Goal: Obtain resource: Obtain resource

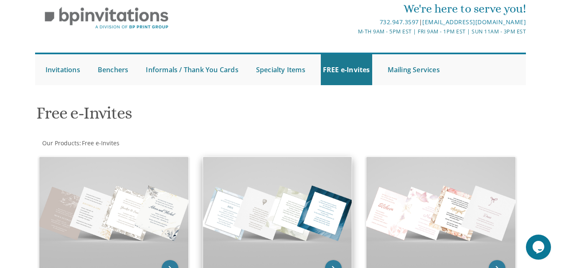
scroll to position [84, 0]
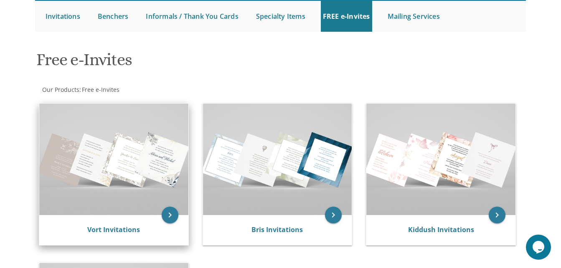
click at [125, 181] on img at bounding box center [113, 160] width 149 height 112
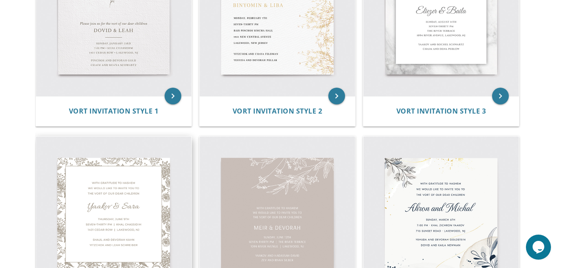
scroll to position [293, 0]
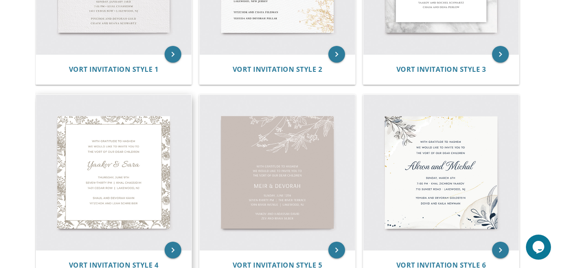
click at [122, 186] on img at bounding box center [113, 172] width 155 height 155
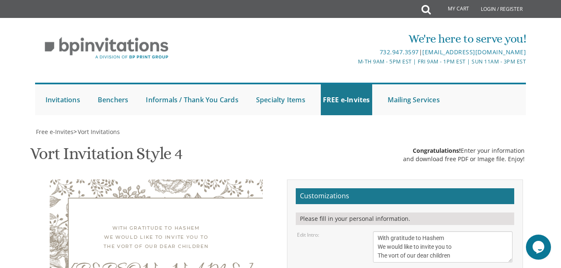
scroll to position [125, 0]
drag, startPoint x: 464, startPoint y: 139, endPoint x: 364, endPoint y: 66, distance: 123.5
click at [465, 232] on textarea "With gratitude to Hashem We would like to invite you to The vort of our dear ch…" at bounding box center [443, 247] width 140 height 31
drag, startPoint x: 465, startPoint y: 129, endPoint x: 350, endPoint y: 96, distance: 119.6
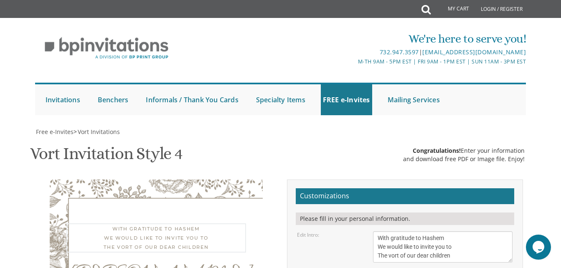
paste textarea "much gratitude to Hashem we would like to invite you to the פדיון הבן of our de…"
type textarea "With much gratitude to Hashem we would like to invite you to the פדיון הבן of o…"
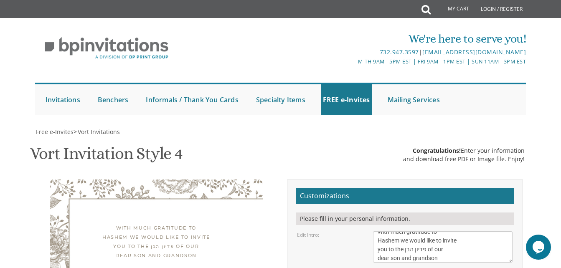
drag, startPoint x: 426, startPoint y: 180, endPoint x: 342, endPoint y: 179, distance: 84.0
type textarea "Avrumy"
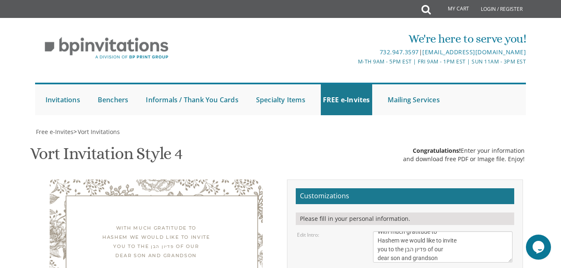
select select "40px"
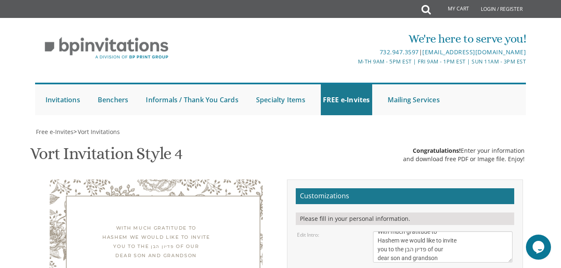
drag, startPoint x: 432, startPoint y: 157, endPoint x: 366, endPoint y: 155, distance: 66.1
type textarea "Wednesday Seven-Thirty pm | Khal Chassidim 1401 Cedar Row | Lakewood, NJ"
drag, startPoint x: 459, startPoint y: 206, endPoint x: 318, endPoint y: 143, distance: 154.7
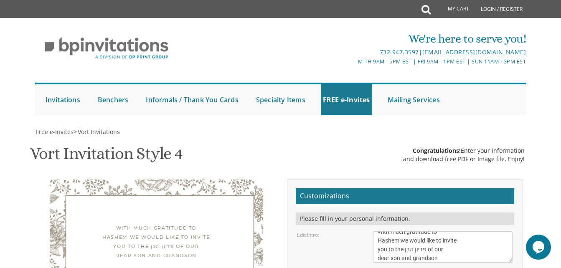
drag, startPoint x: 482, startPoint y: 173, endPoint x: 181, endPoint y: 146, distance: 302.5
drag, startPoint x: 423, startPoint y: 132, endPoint x: 321, endPoint y: 131, distance: 102.8
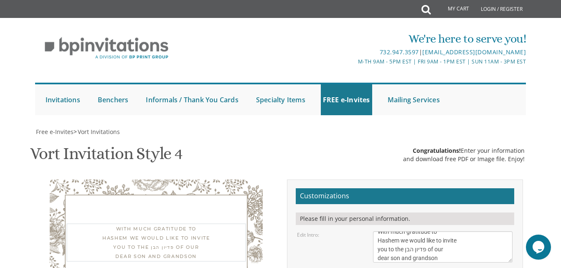
scroll to position [0, 0]
drag, startPoint x: 446, startPoint y: 94, endPoint x: 336, endPoint y: 41, distance: 123.2
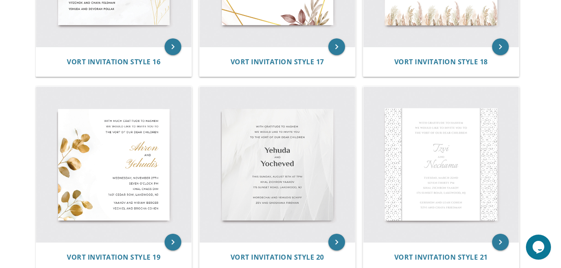
scroll to position [1295, 0]
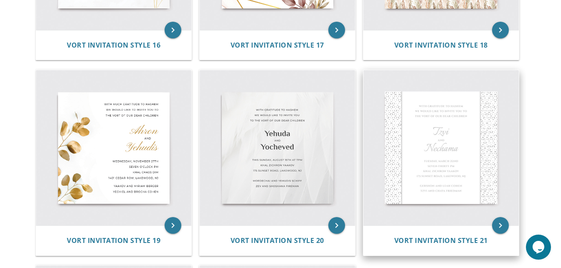
click at [430, 148] on img at bounding box center [441, 147] width 155 height 155
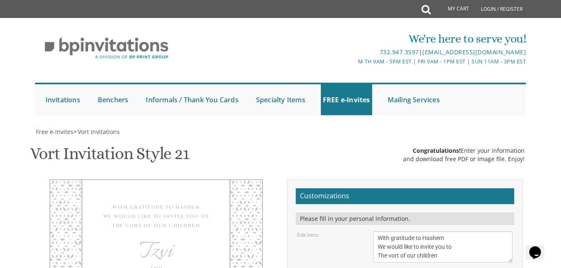
scroll to position [167, 0]
drag, startPoint x: 441, startPoint y: 91, endPoint x: 339, endPoint y: 57, distance: 107.4
paste textarea "much gratitude to Hashem we would like to invite you to the פדיון הבן of our de…"
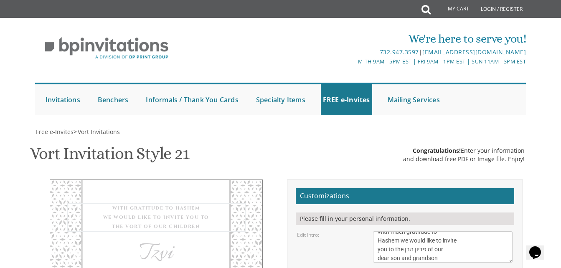
type textarea "With much gratitude to Hashem we would like to invite you to the פדיון הבן of o…"
drag, startPoint x: 410, startPoint y: 139, endPoint x: 350, endPoint y: 123, distance: 62.5
type textarea "Avrumy"
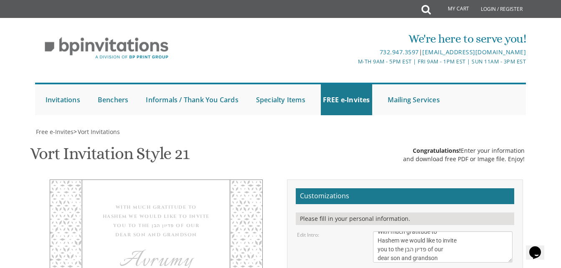
drag, startPoint x: 431, startPoint y: 156, endPoint x: 82, endPoint y: 94, distance: 353.9
drag, startPoint x: 442, startPoint y: 182, endPoint x: 293, endPoint y: 170, distance: 149.6
drag, startPoint x: 471, startPoint y: 138, endPoint x: 283, endPoint y: 117, distance: 188.8
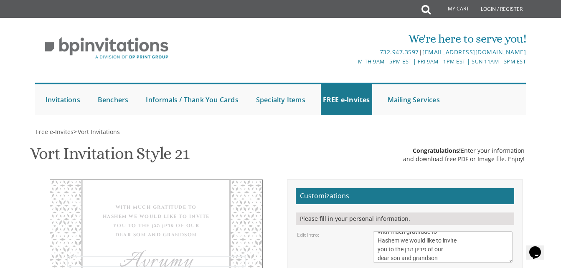
type textarea "Avrumy"
drag, startPoint x: 432, startPoint y: 162, endPoint x: 352, endPoint y: 153, distance: 80.3
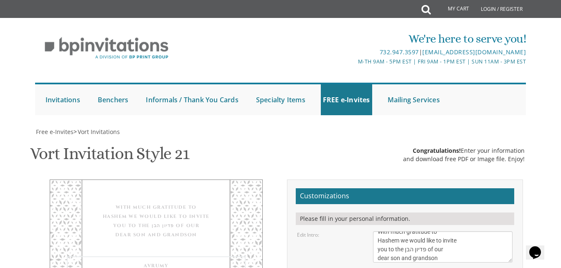
type textarea "Avrumy"
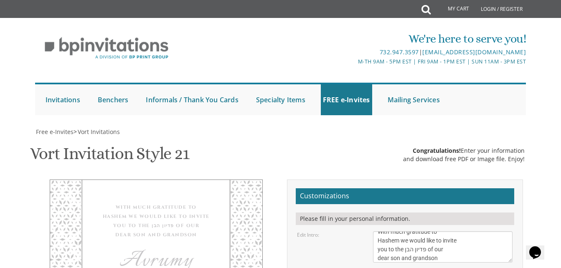
scroll to position [209, 0]
drag, startPoint x: 451, startPoint y: 217, endPoint x: 377, endPoint y: 207, distance: 75.0
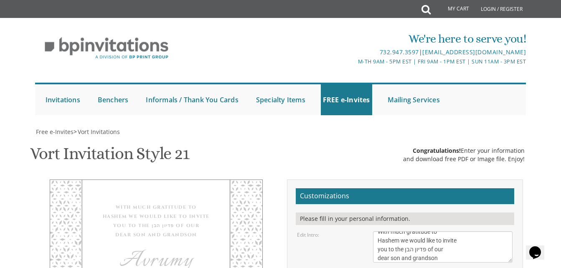
scroll to position [6, 0]
type textarea "[PERSON_NAME] and [PERSON_NAME] Mr and [PERSON_NAME] [PERSON_NAME] and [PERSON_…"
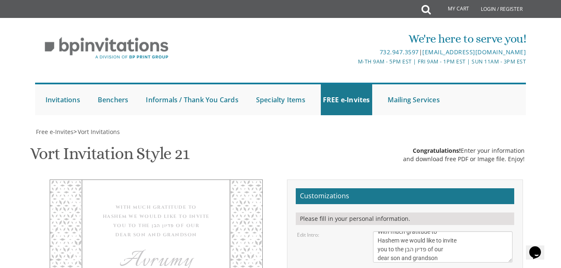
drag, startPoint x: 453, startPoint y: 121, endPoint x: 382, endPoint y: 112, distance: 70.7
drag, startPoint x: 443, startPoint y: 120, endPoint x: 380, endPoint y: 114, distance: 63.0
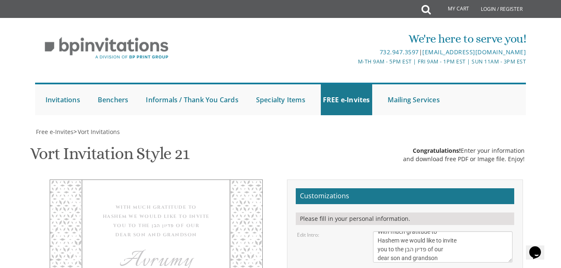
drag, startPoint x: 378, startPoint y: 114, endPoint x: 444, endPoint y: 110, distance: 65.7
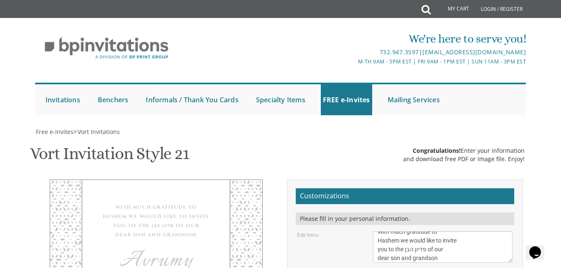
type textarea "[DATE] Seven-thirty pm Khal Zichron [PERSON_NAME] [STREET_ADDRESS]"
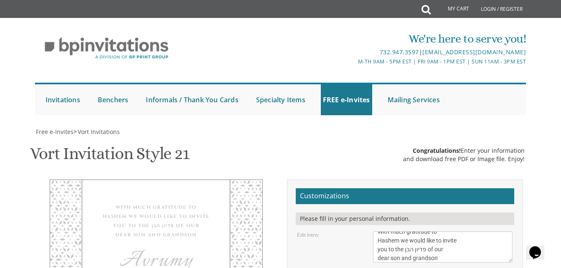
type input "[EMAIL_ADDRESS][DOMAIN_NAME]"
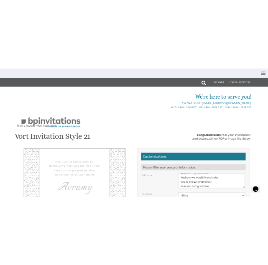
scroll to position [156, 0]
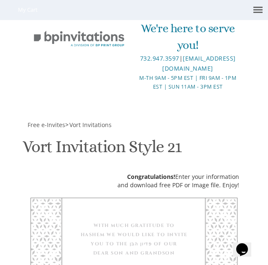
click at [123, 221] on div "With much gratitude to Hashem we would like to invite you to the פדיון הבן of o…" at bounding box center [134, 239] width 172 height 37
